Goal: Task Accomplishment & Management: Use online tool/utility

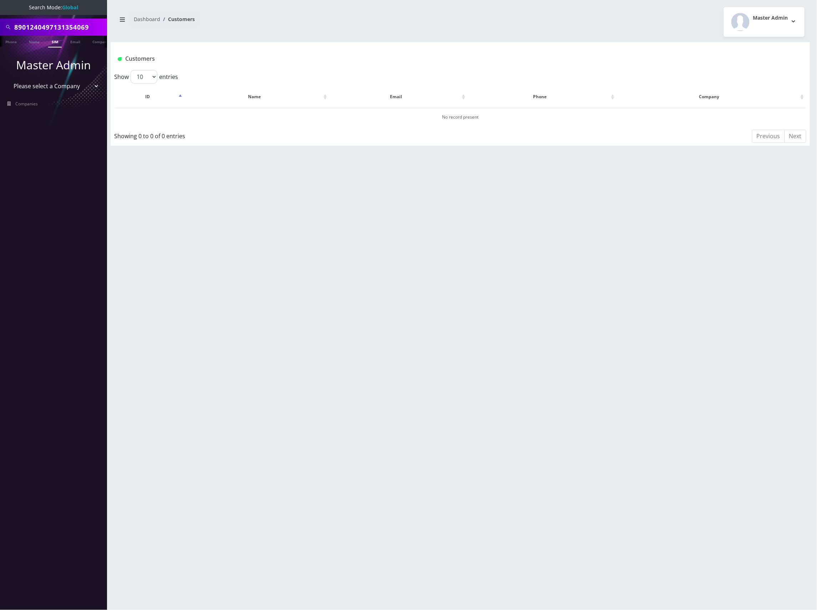
click at [72, 81] on select "Please select a Company Teltik Production My Link Mobile VennMobile Unlimited A…" at bounding box center [53, 86] width 91 height 14
select select "13"
click at [8, 79] on select "Please select a Company Teltik Production My Link Mobile VennMobile Unlimited A…" at bounding box center [53, 86] width 91 height 14
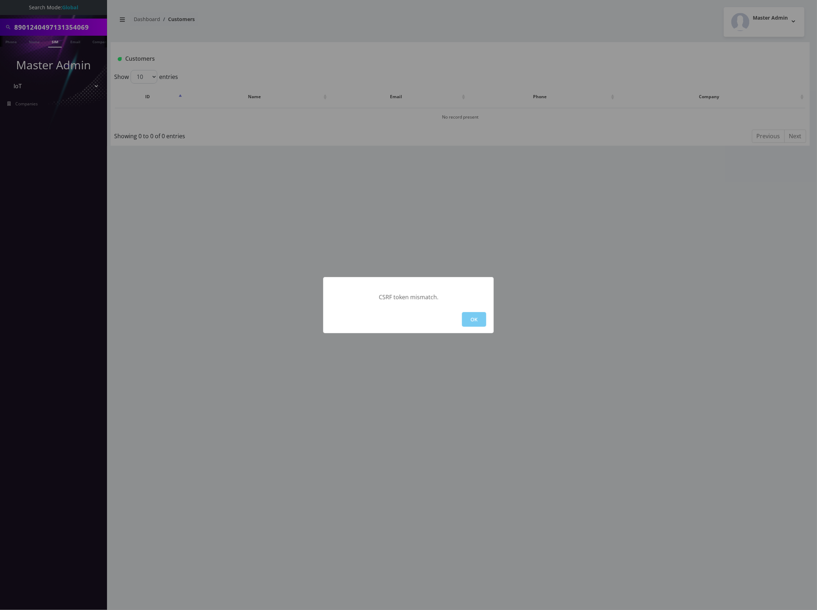
click at [478, 316] on button "OK" at bounding box center [474, 319] width 24 height 15
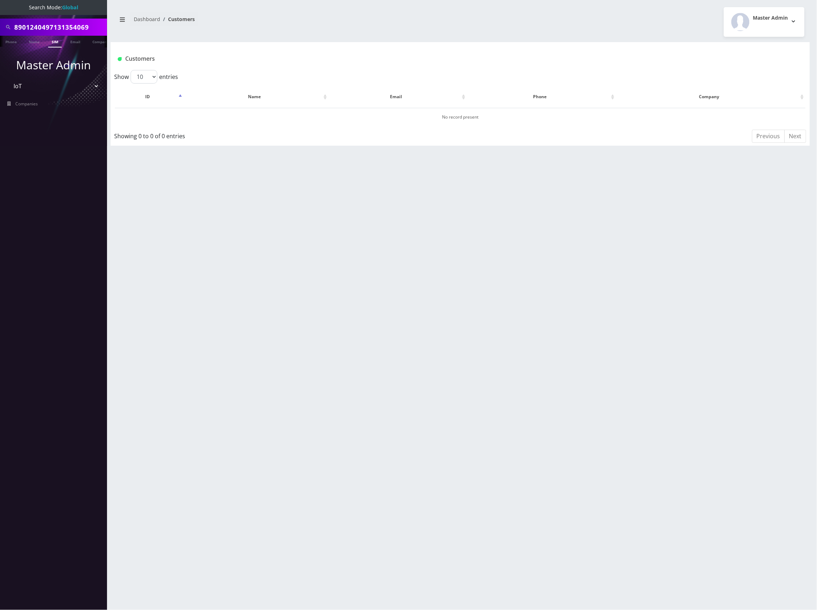
click at [81, 27] on input "8901240497131354069" at bounding box center [59, 27] width 91 height 14
click at [32, 246] on nav "Search Mode: Global Phone Name SIM Email Company Customer Master Admin Please s…" at bounding box center [53, 305] width 107 height 610
click at [37, 106] on span "Companies" at bounding box center [27, 104] width 22 height 6
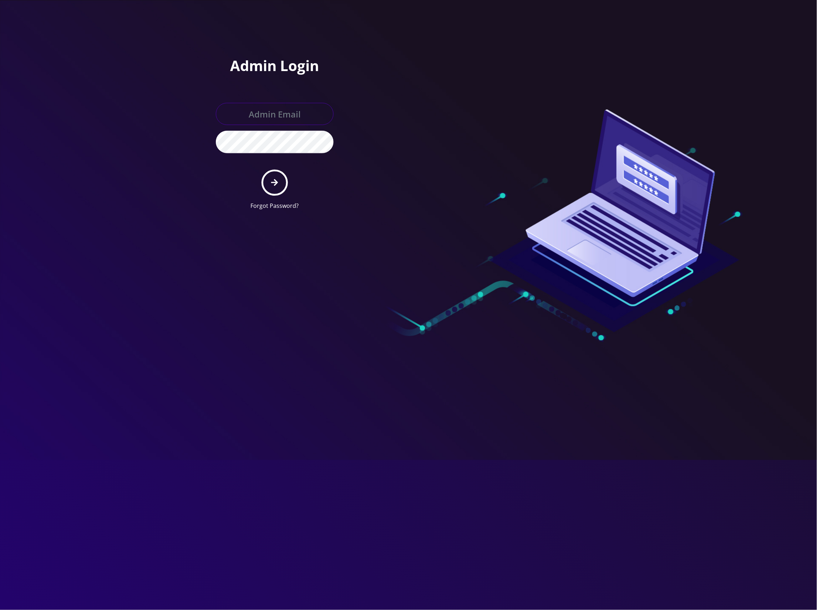
type input "master@britewireless.com"
click at [273, 178] on icon "submit" at bounding box center [274, 182] width 7 height 8
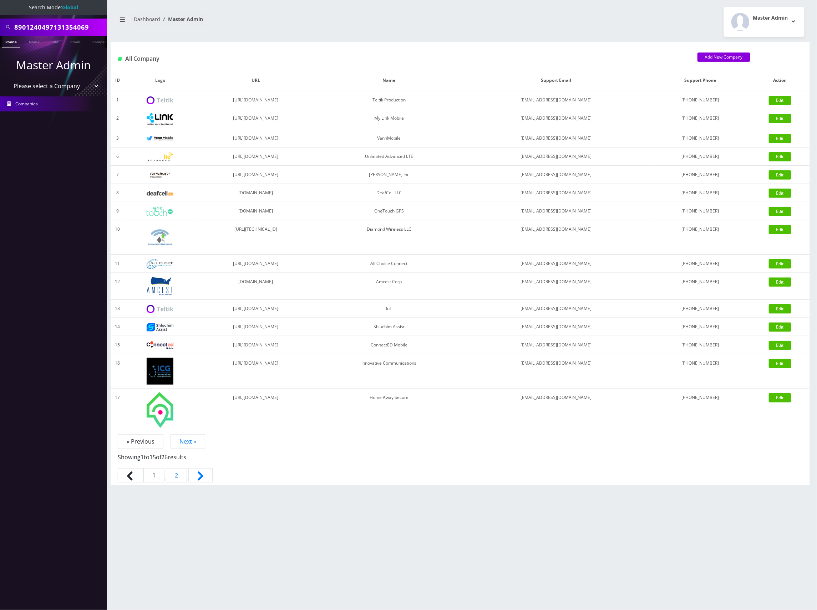
click at [62, 84] on select "Please select a Company Teltik Production My Link Mobile VennMobile Unlimited A…" at bounding box center [53, 86] width 91 height 14
select select "13"
click at [8, 79] on select "Please select a Company Teltik Production My Link Mobile VennMobile Unlimited A…" at bounding box center [53, 86] width 91 height 14
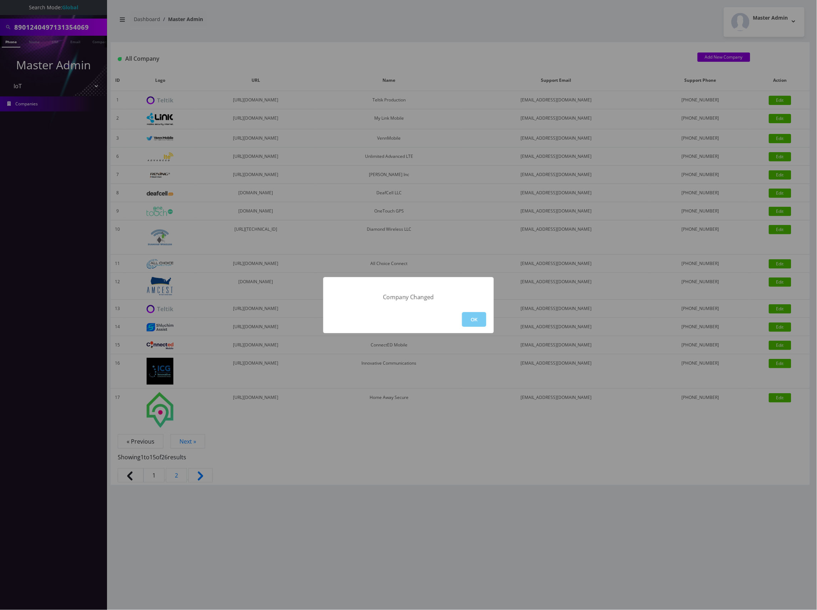
click at [475, 319] on button "OK" at bounding box center [474, 319] width 24 height 15
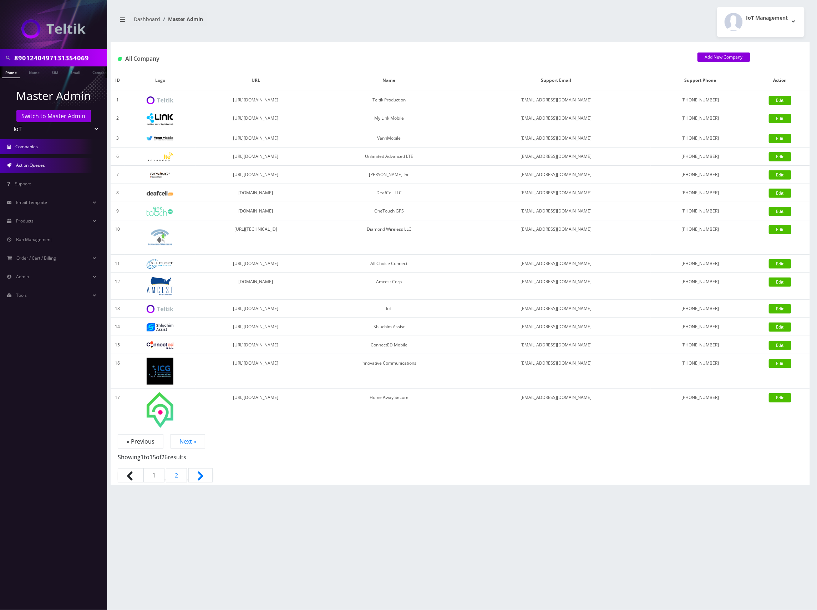
click at [60, 163] on link "Action Queues" at bounding box center [53, 165] width 107 height 15
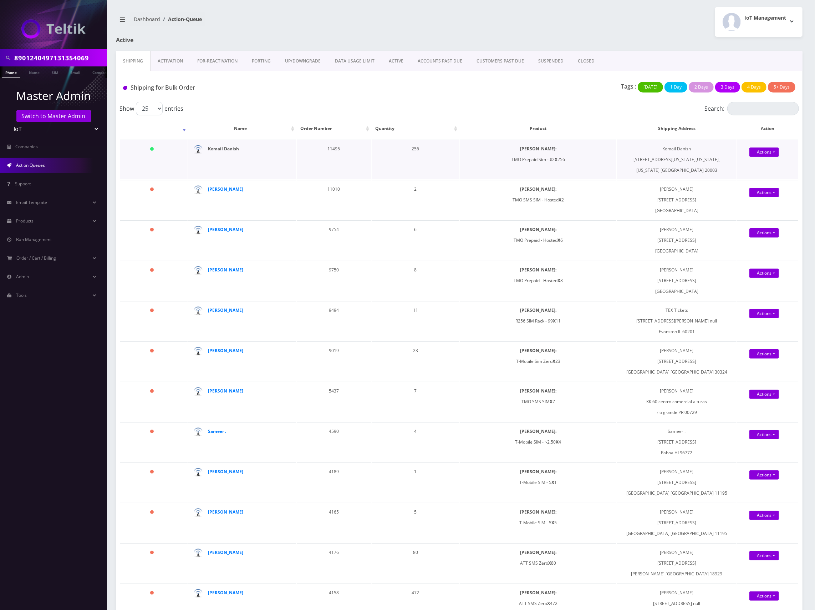
click at [225, 147] on strong "Komail Danish" at bounding box center [223, 149] width 31 height 6
